Goal: Task Accomplishment & Management: Use online tool/utility

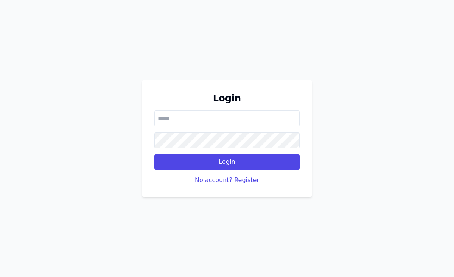
click at [188, 120] on input "email" at bounding box center [226, 119] width 145 height 16
type input "**********"
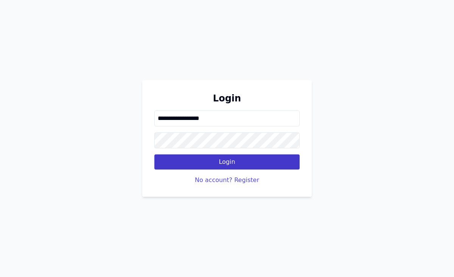
click at [216, 164] on button "Login" at bounding box center [226, 161] width 145 height 15
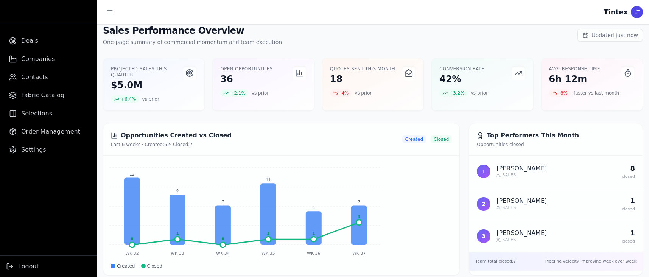
click at [454, 20] on div "Tintex LT" at bounding box center [373, 12] width 552 height 24
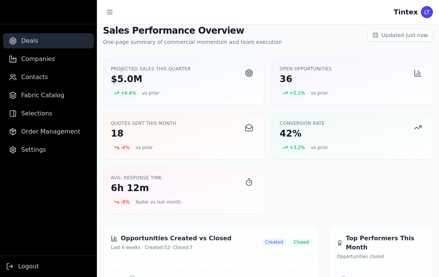
click at [41, 42] on link "Deals" at bounding box center [48, 40] width 91 height 15
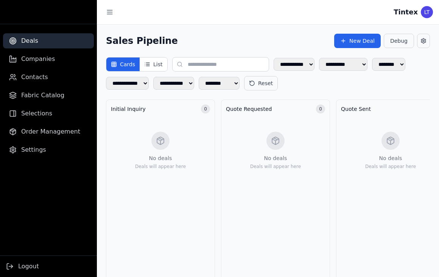
click at [36, 12] on div at bounding box center [48, 12] width 97 height 24
click at [33, 30] on aside "Deals Companies Contacts Fabric Catalog Selections Order Management Settings Lo…" at bounding box center [48, 138] width 97 height 277
click at [44, 67] on ul "Deals Companies Contacts Fabric Catalog Selections Order Management Settings" at bounding box center [48, 95] width 97 height 124
click at [44, 78] on span "Contacts" at bounding box center [34, 77] width 27 height 9
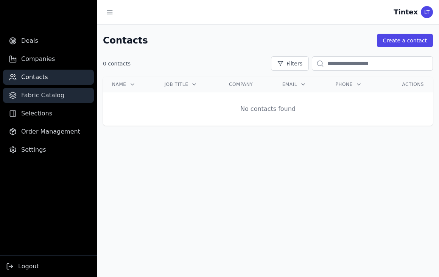
click at [45, 92] on span "Fabric Catalog" at bounding box center [42, 95] width 43 height 9
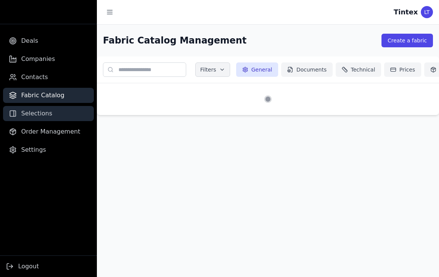
click at [44, 114] on span "Selections" at bounding box center [36, 113] width 31 height 9
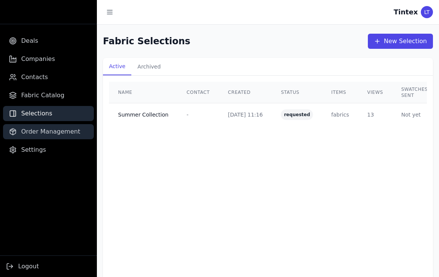
click at [47, 135] on span "Order Management" at bounding box center [50, 131] width 59 height 9
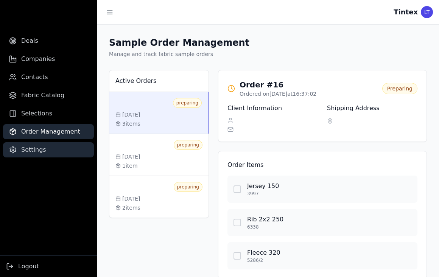
click at [37, 151] on span "Settings" at bounding box center [33, 149] width 25 height 9
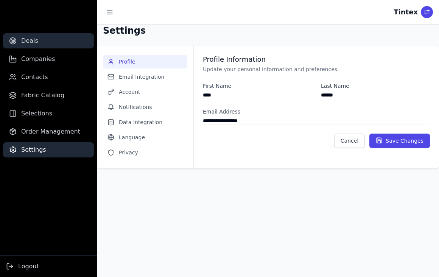
click at [35, 40] on span "Deals" at bounding box center [29, 40] width 17 height 9
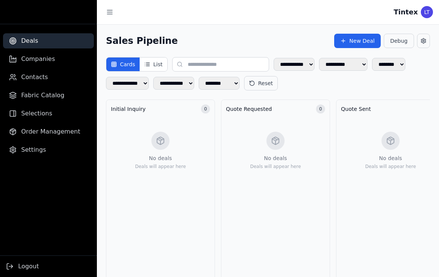
click at [34, 30] on aside "Deals Companies Contacts Fabric Catalog Selections Order Management Settings Lo…" at bounding box center [48, 138] width 97 height 277
click at [153, 65] on button "List" at bounding box center [153, 65] width 27 height 14
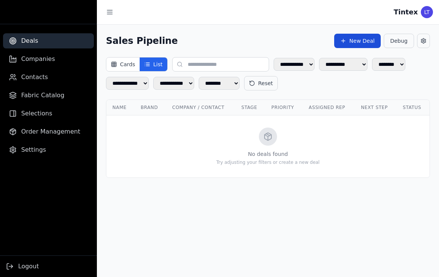
click at [358, 40] on button "New Deal" at bounding box center [357, 41] width 47 height 14
select select "******"
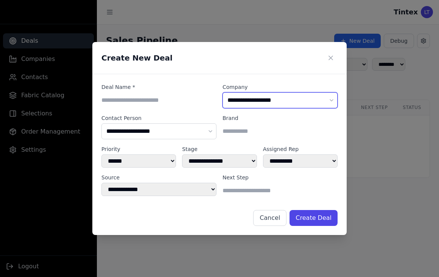
click at [250, 106] on select "**********" at bounding box center [280, 100] width 115 height 16
click at [223, 92] on select "**********" at bounding box center [280, 100] width 115 height 16
click at [327, 55] on icon at bounding box center [331, 58] width 8 height 8
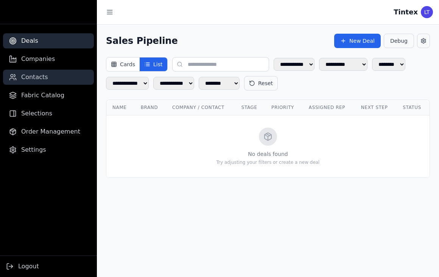
click at [37, 78] on span "Contacts" at bounding box center [34, 77] width 27 height 9
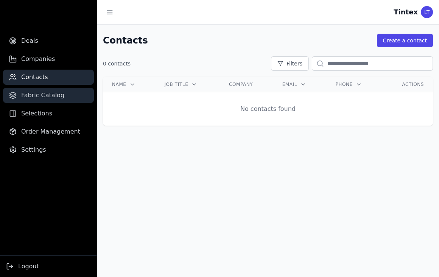
click at [61, 98] on link "Fabric Catalog" at bounding box center [48, 95] width 91 height 15
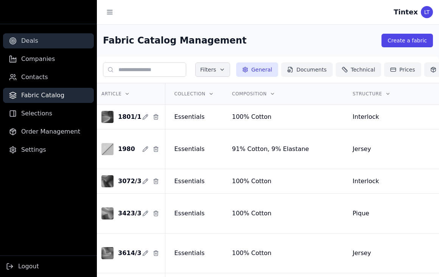
click at [42, 43] on link "Deals" at bounding box center [48, 40] width 91 height 15
